Goal: Information Seeking & Learning: Learn about a topic

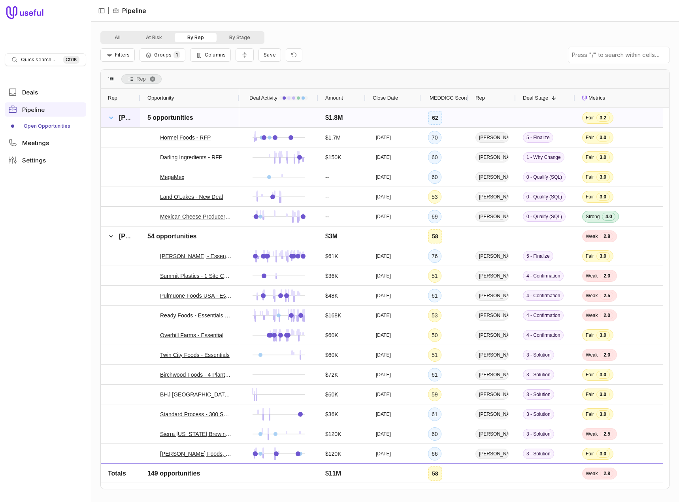
click at [110, 118] on span at bounding box center [111, 118] width 6 height 6
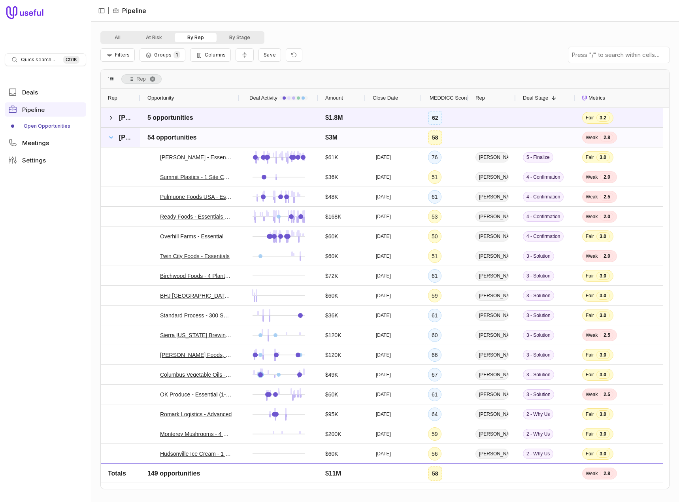
click at [112, 138] on span at bounding box center [111, 137] width 6 height 6
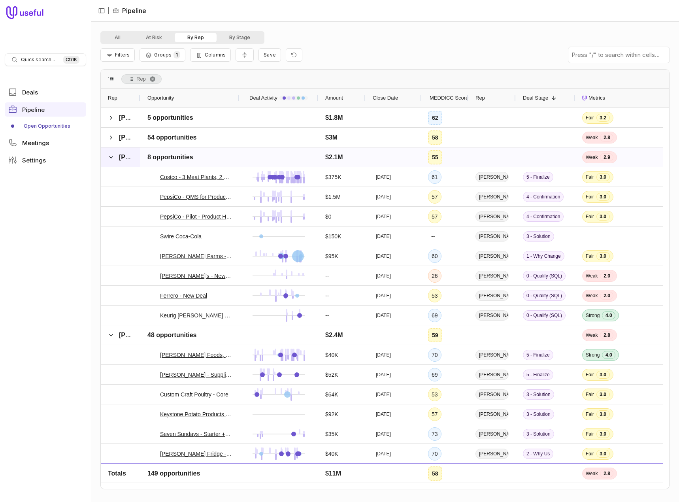
click at [108, 156] on div "Tom Caraballo" at bounding box center [121, 157] width 40 height 19
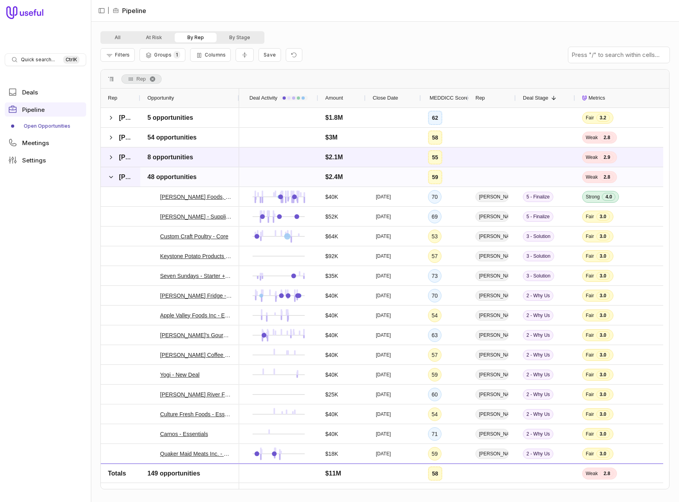
click at [120, 176] on span "Morgan Posewitz" at bounding box center [145, 177] width 53 height 7
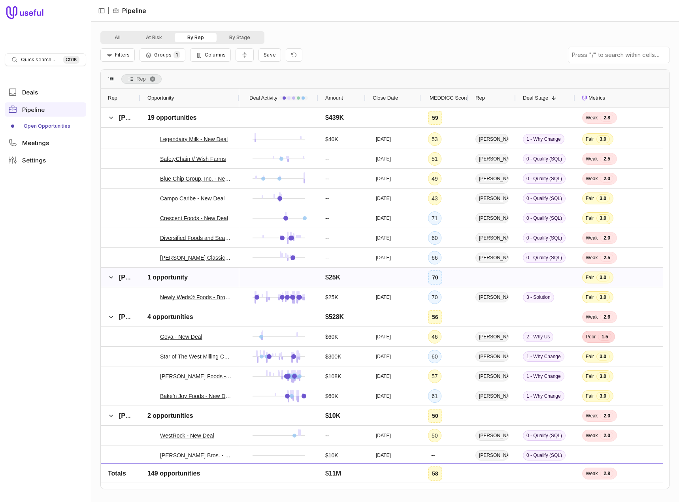
scroll to position [515, 0]
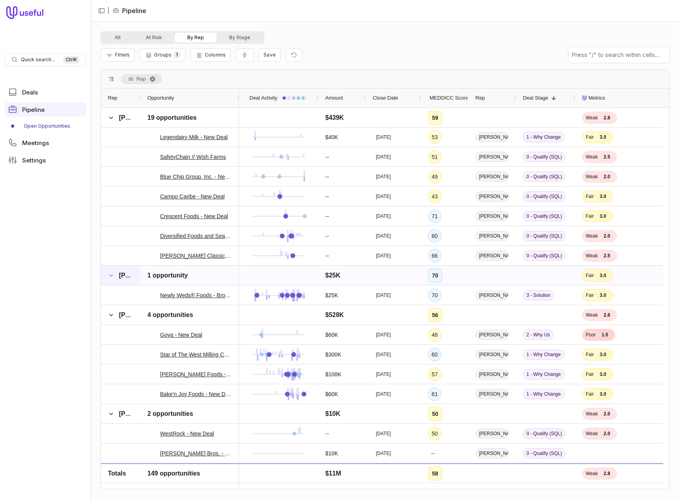
click at [112, 275] on span at bounding box center [111, 275] width 6 height 6
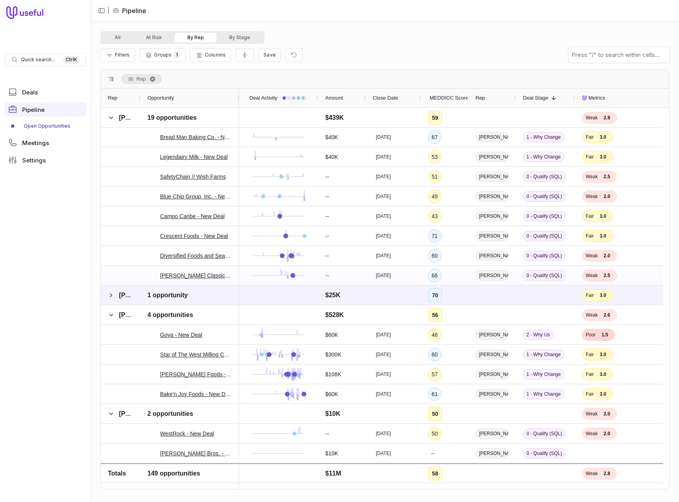
scroll to position [495, 0]
click at [108, 116] on span at bounding box center [111, 118] width 6 height 6
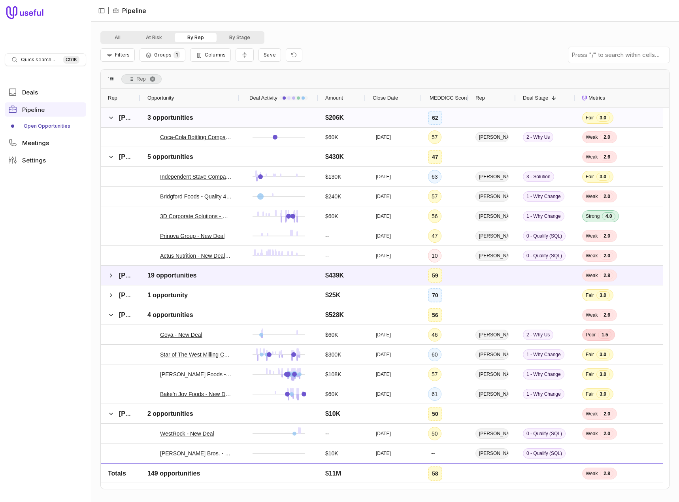
scroll to position [119, 0]
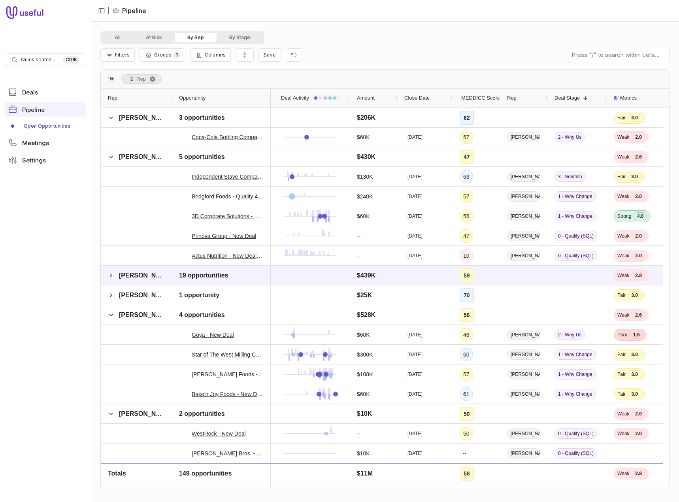
drag, startPoint x: 139, startPoint y: 97, endPoint x: 170, endPoint y: 104, distance: 32.3
click at [170, 104] on div at bounding box center [171, 98] width 3 height 19
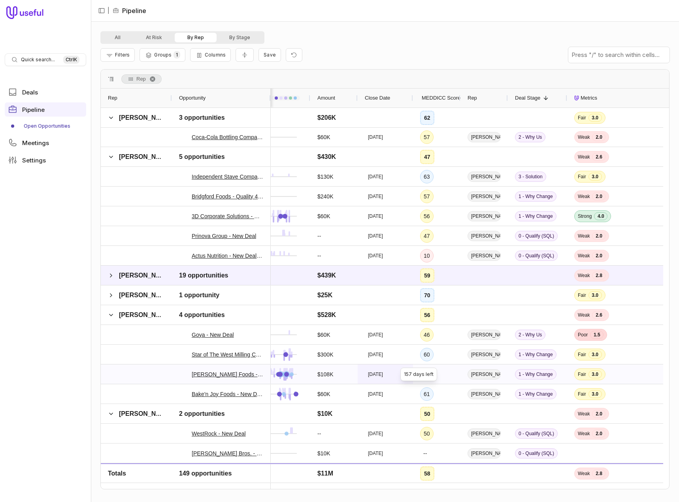
scroll to position [0, 0]
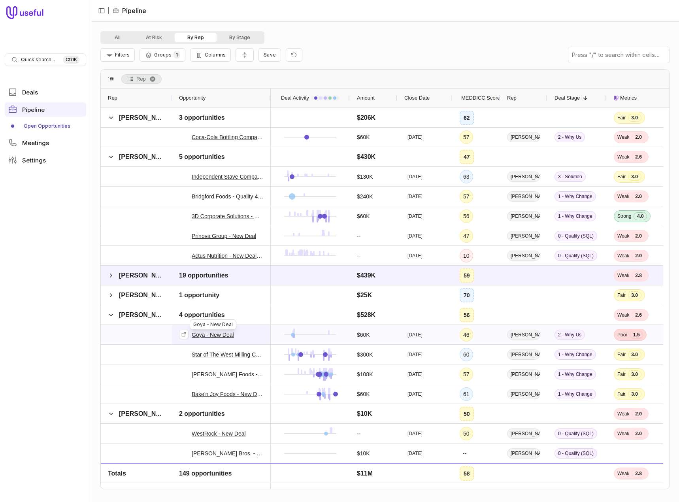
click at [204, 337] on link "Goya - New Deal" at bounding box center [213, 334] width 42 height 9
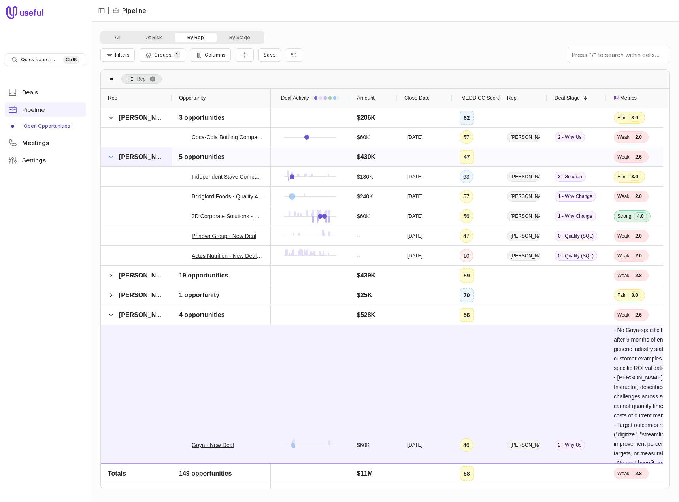
click at [110, 156] on span at bounding box center [111, 157] width 6 height 6
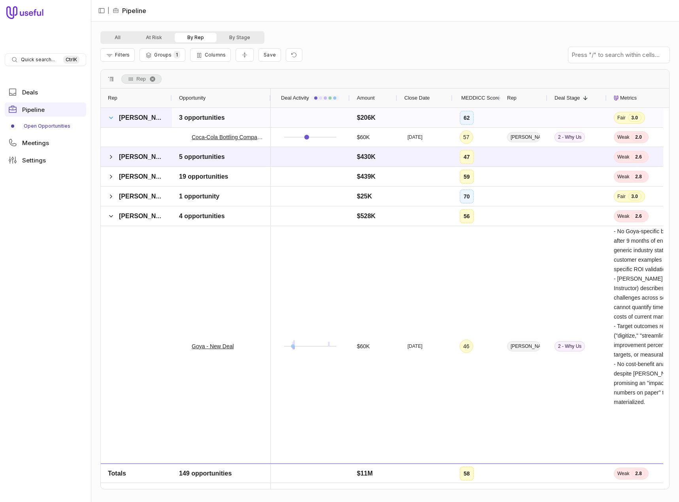
click at [111, 117] on span at bounding box center [111, 118] width 6 height 6
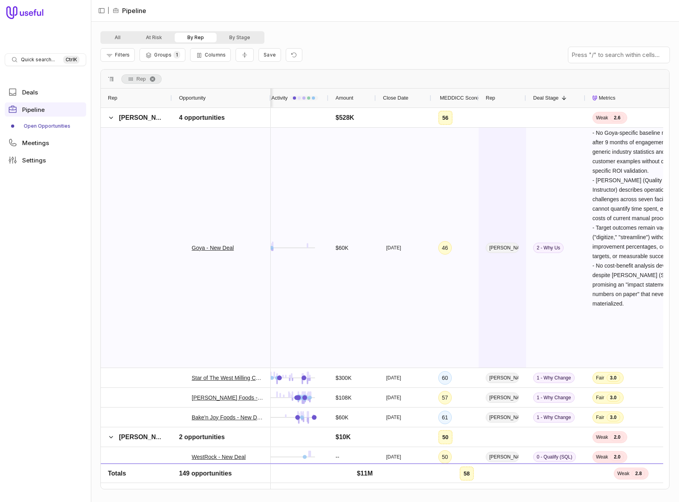
scroll to position [0, 40]
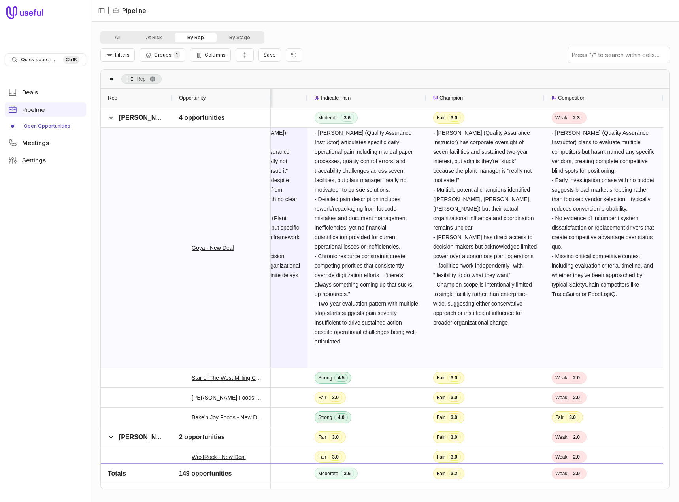
click at [303, 149] on div "- Plant Manager (Marcella) holds funding approval but Ron Giles (Quality Assura…" at bounding box center [248, 248] width 119 height 240
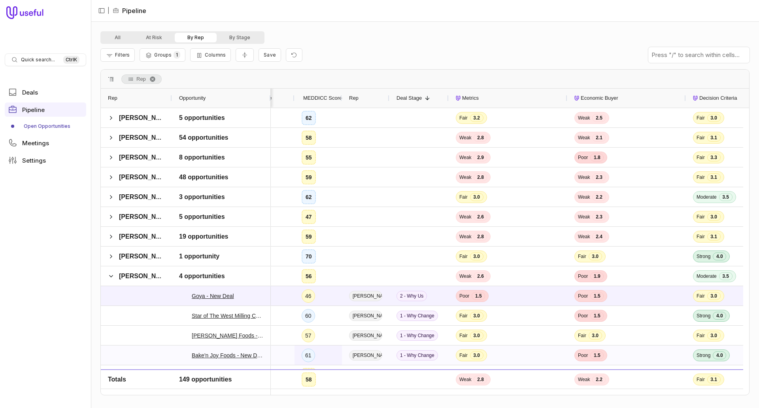
scroll to position [0, 187]
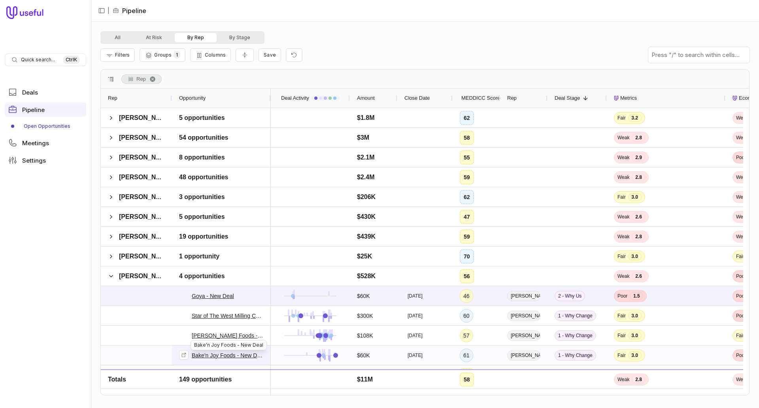
click at [227, 356] on link "Bake'n Joy Foods - New Deal" at bounding box center [228, 354] width 72 height 9
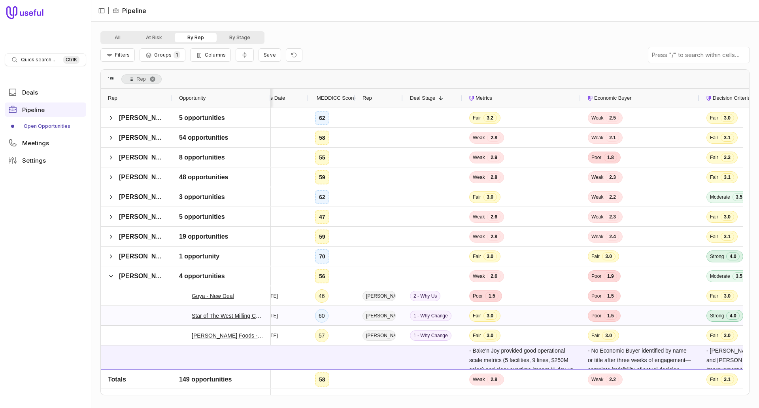
scroll to position [0, 176]
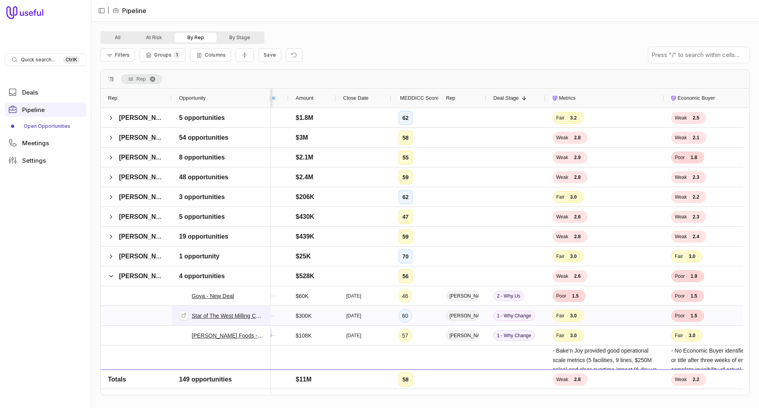
click at [238, 315] on link "Star of The West Milling Company - New Deal" at bounding box center [228, 315] width 72 height 9
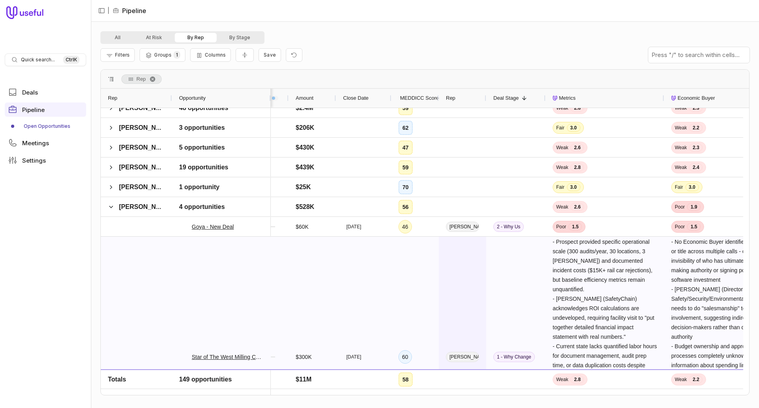
scroll to position [79, 0]
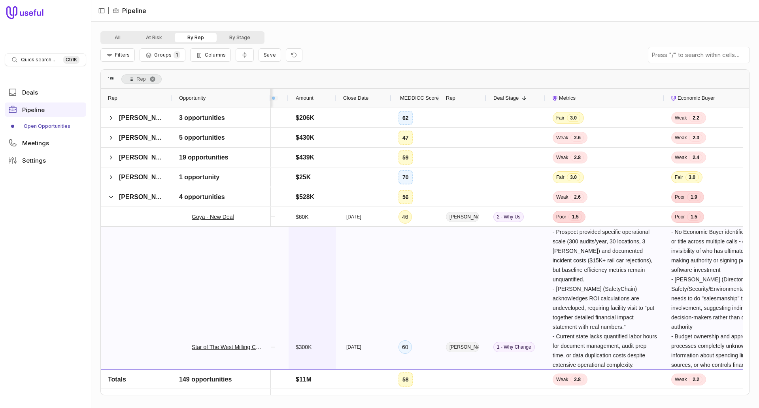
click at [315, 262] on span "$300K" at bounding box center [312, 346] width 33 height 239
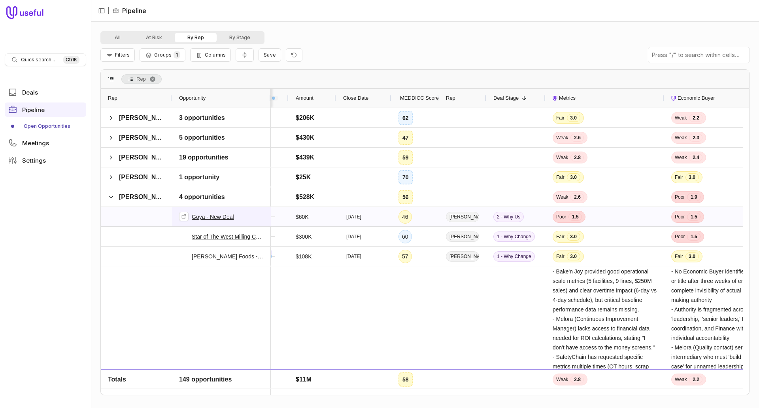
click at [204, 215] on link "Goya - New Deal" at bounding box center [213, 216] width 42 height 9
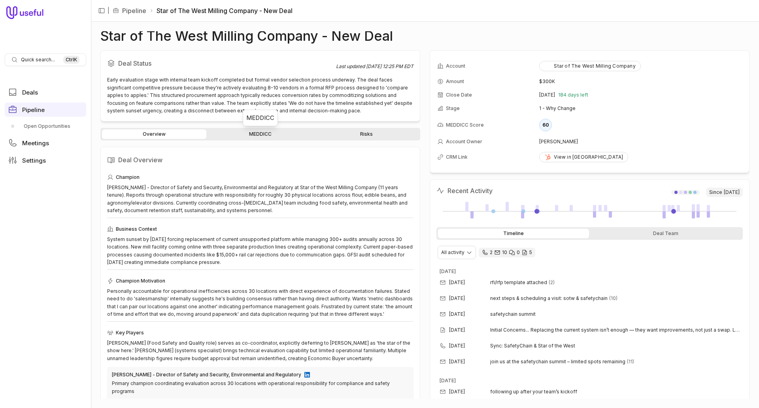
click at [273, 133] on link "MEDDICC" at bounding box center [260, 133] width 104 height 9
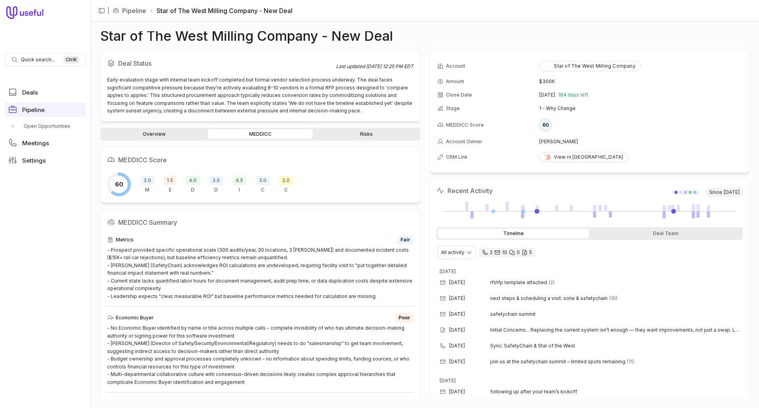
click at [362, 131] on link "Risks" at bounding box center [366, 133] width 104 height 9
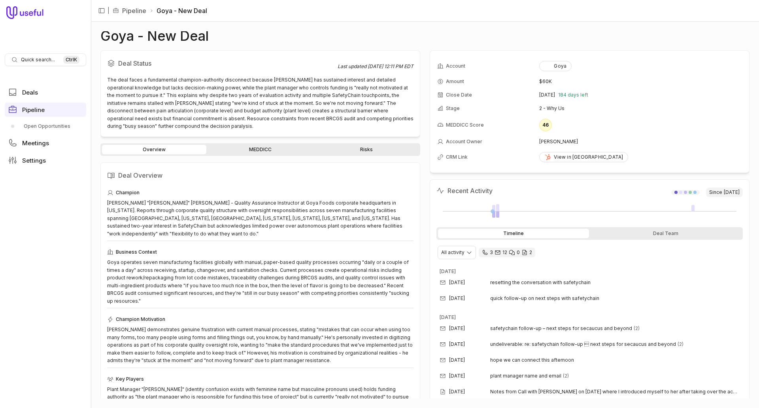
click at [366, 145] on link "Risks" at bounding box center [366, 149] width 104 height 9
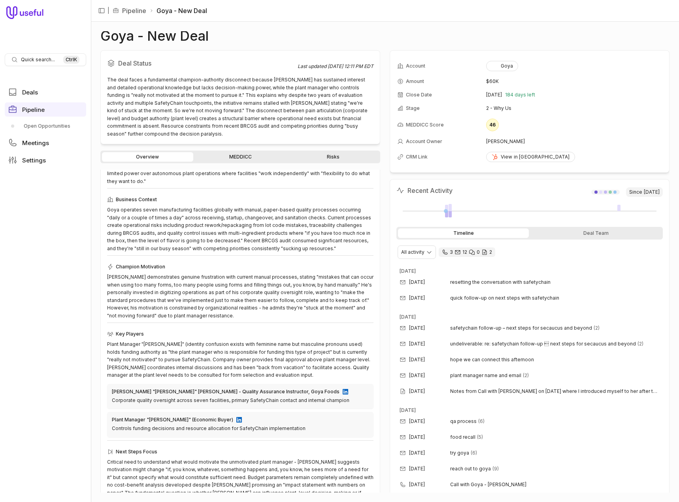
scroll to position [70, 0]
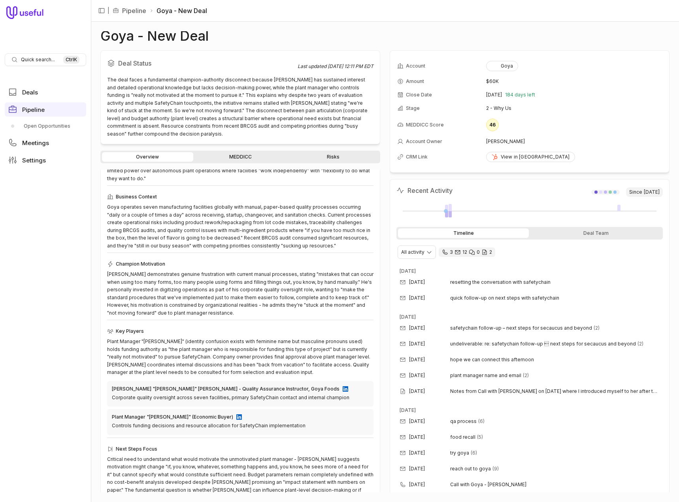
click at [333, 152] on link "Risks" at bounding box center [333, 156] width 91 height 9
